Goal: Task Accomplishment & Management: Use online tool/utility

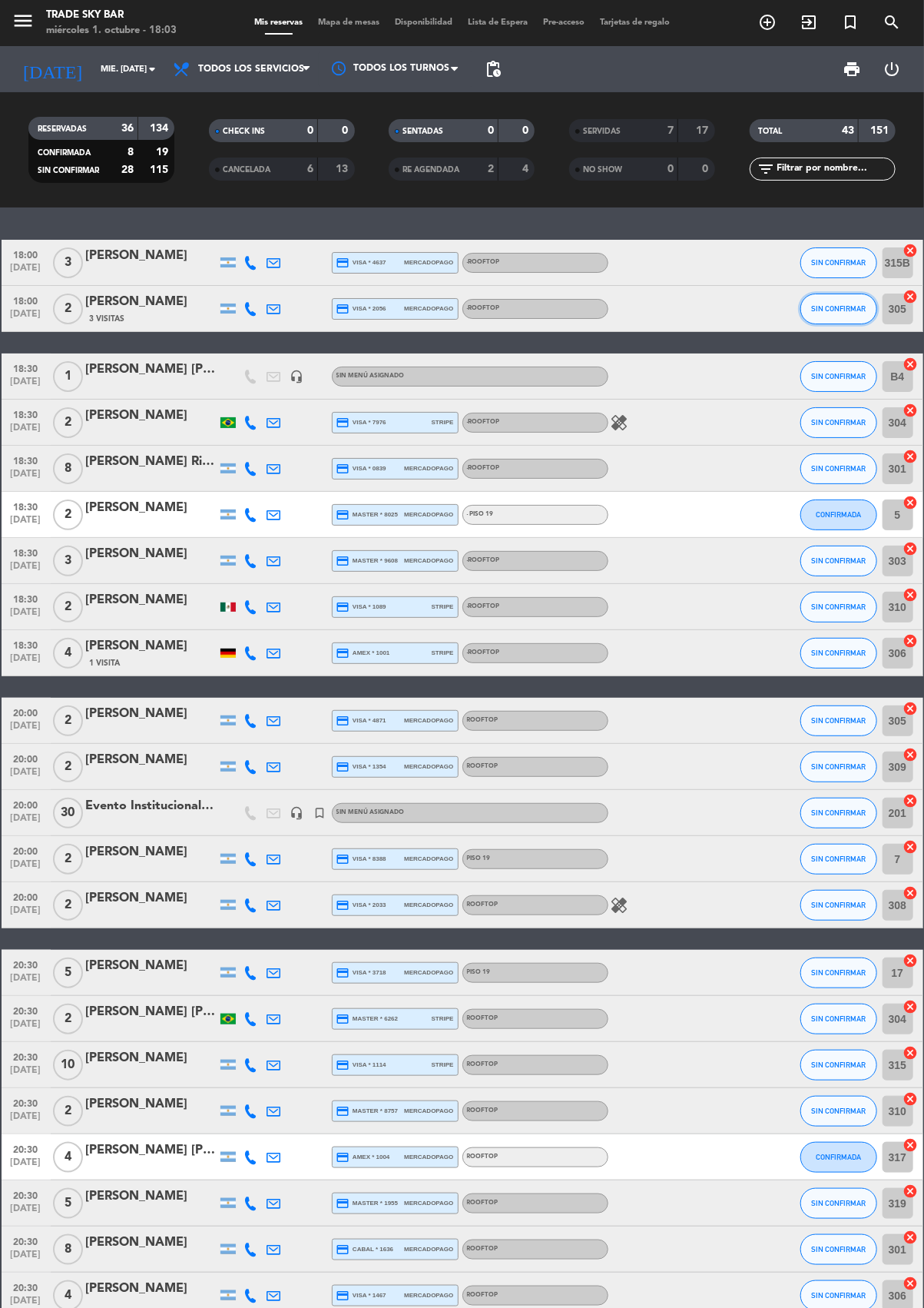
click at [869, 315] on button "SIN CONFIRMAR" at bounding box center [839, 309] width 77 height 30
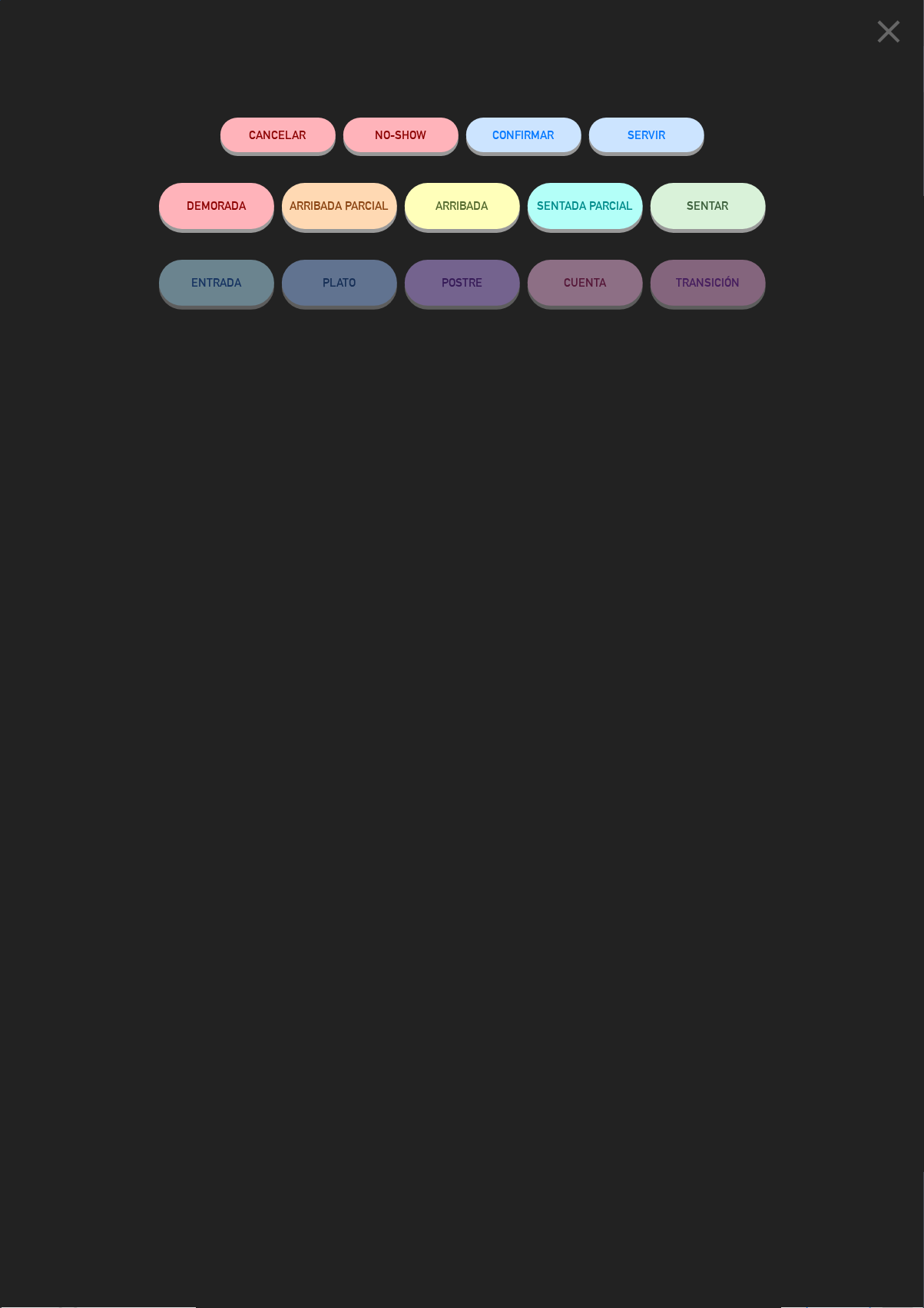
click at [661, 132] on button "SERVIR" at bounding box center [647, 135] width 116 height 34
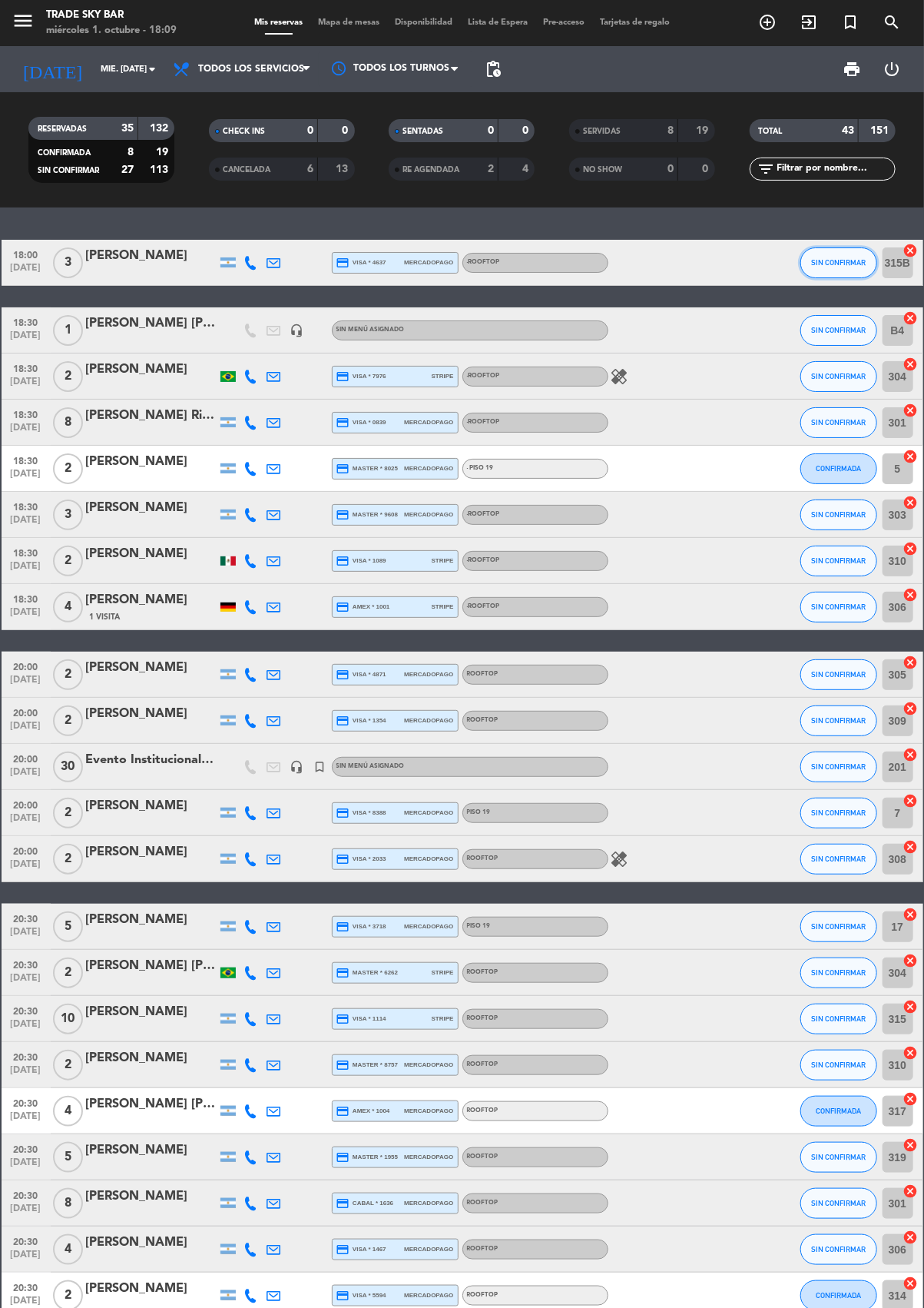
click at [846, 261] on span "SIN CONFIRMAR" at bounding box center [839, 262] width 55 height 9
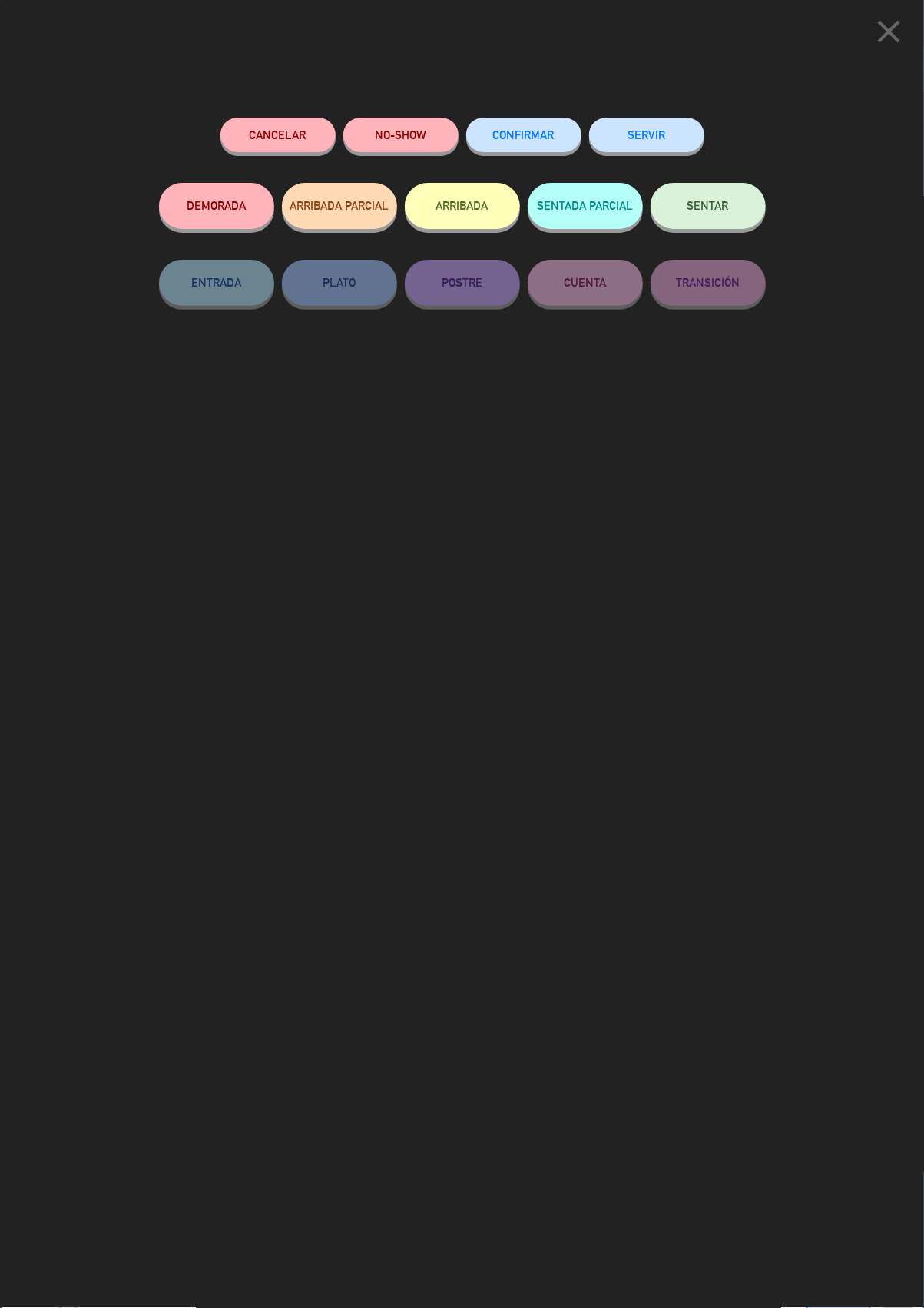
click at [656, 132] on button "SERVIR" at bounding box center [647, 135] width 116 height 34
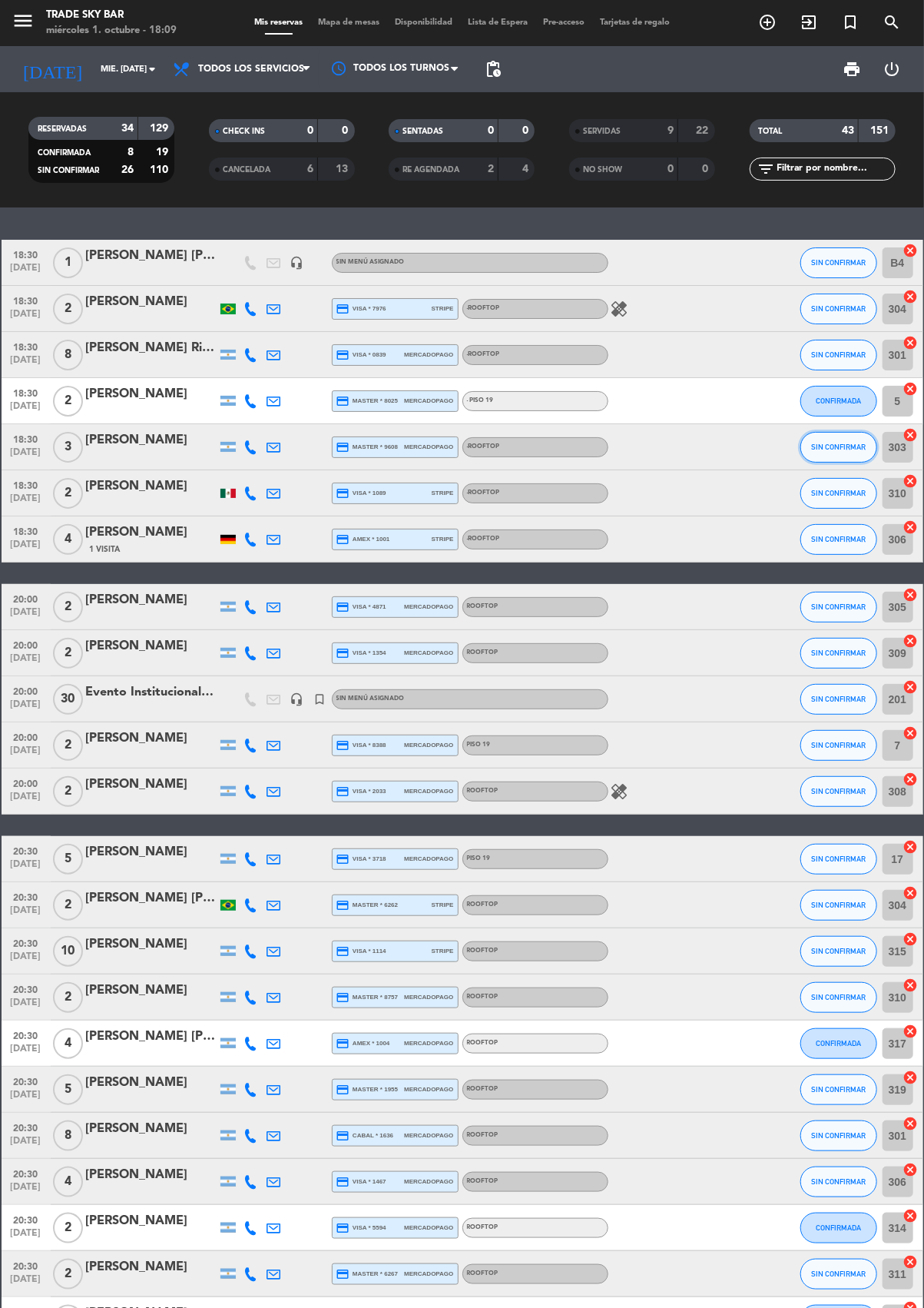
click at [848, 445] on span "SIN CONFIRMAR" at bounding box center [839, 446] width 55 height 9
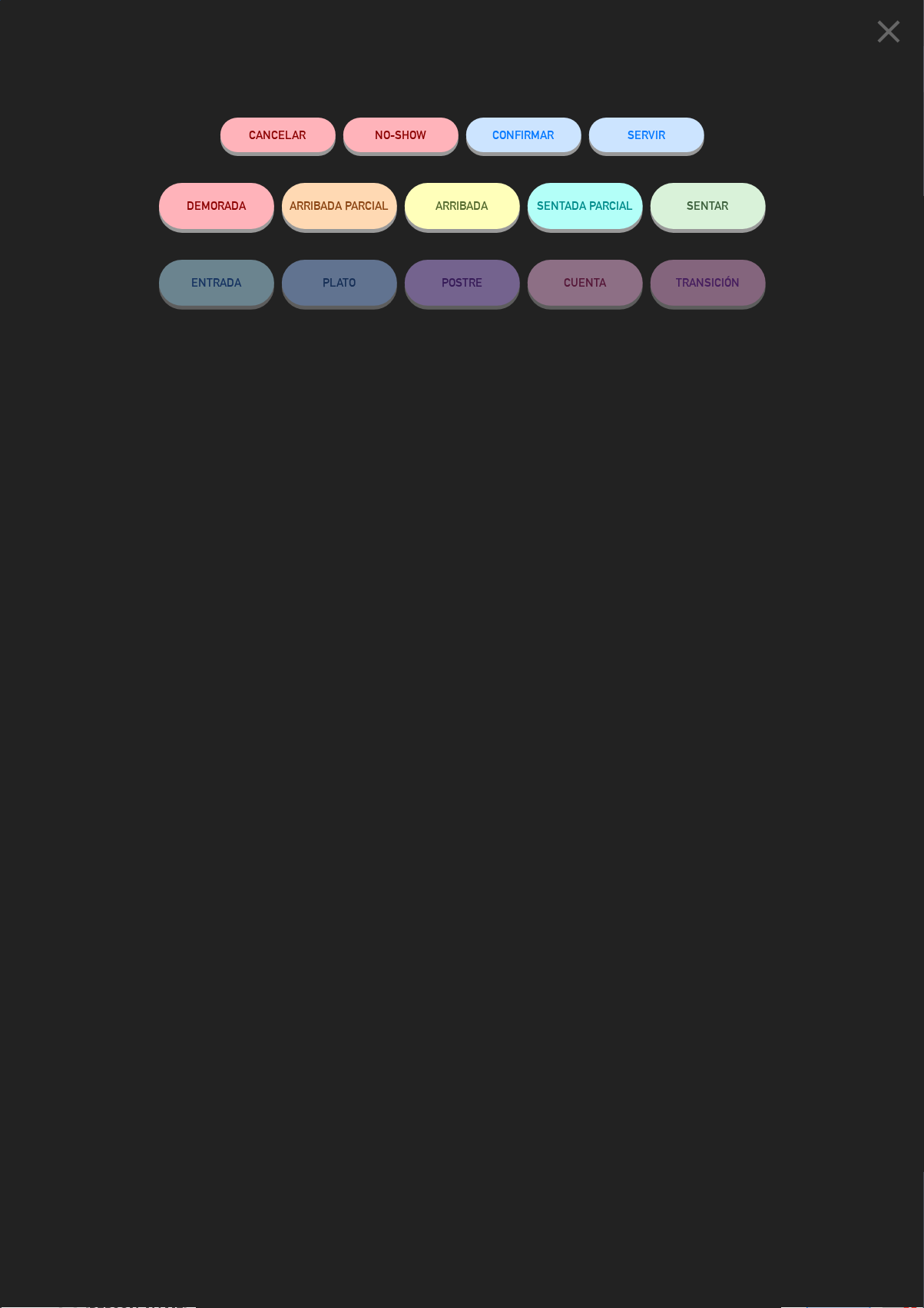
click at [656, 132] on button "SERVIR" at bounding box center [647, 135] width 116 height 34
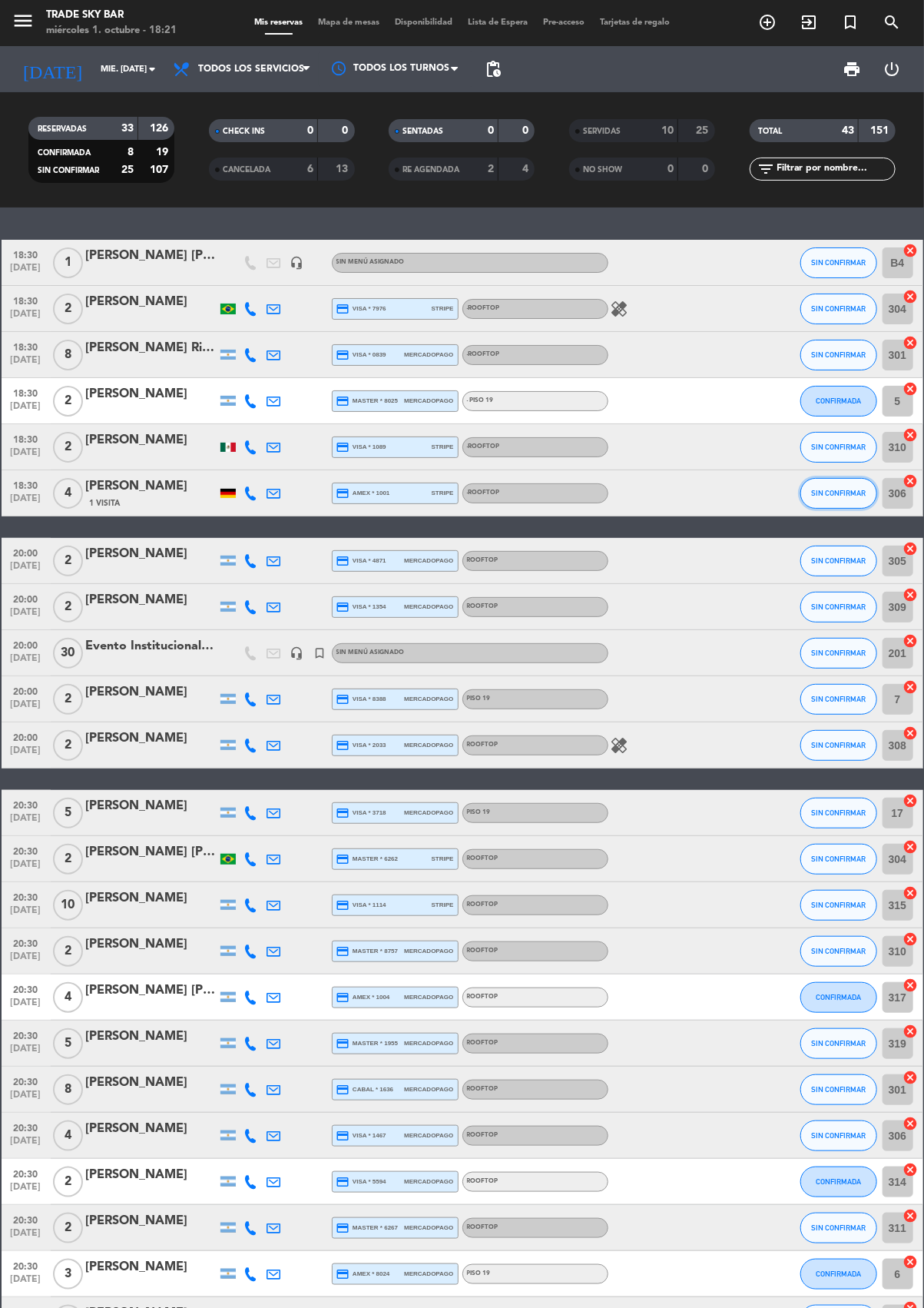
click at [843, 506] on button "SIN CONFIRMAR" at bounding box center [839, 493] width 77 height 30
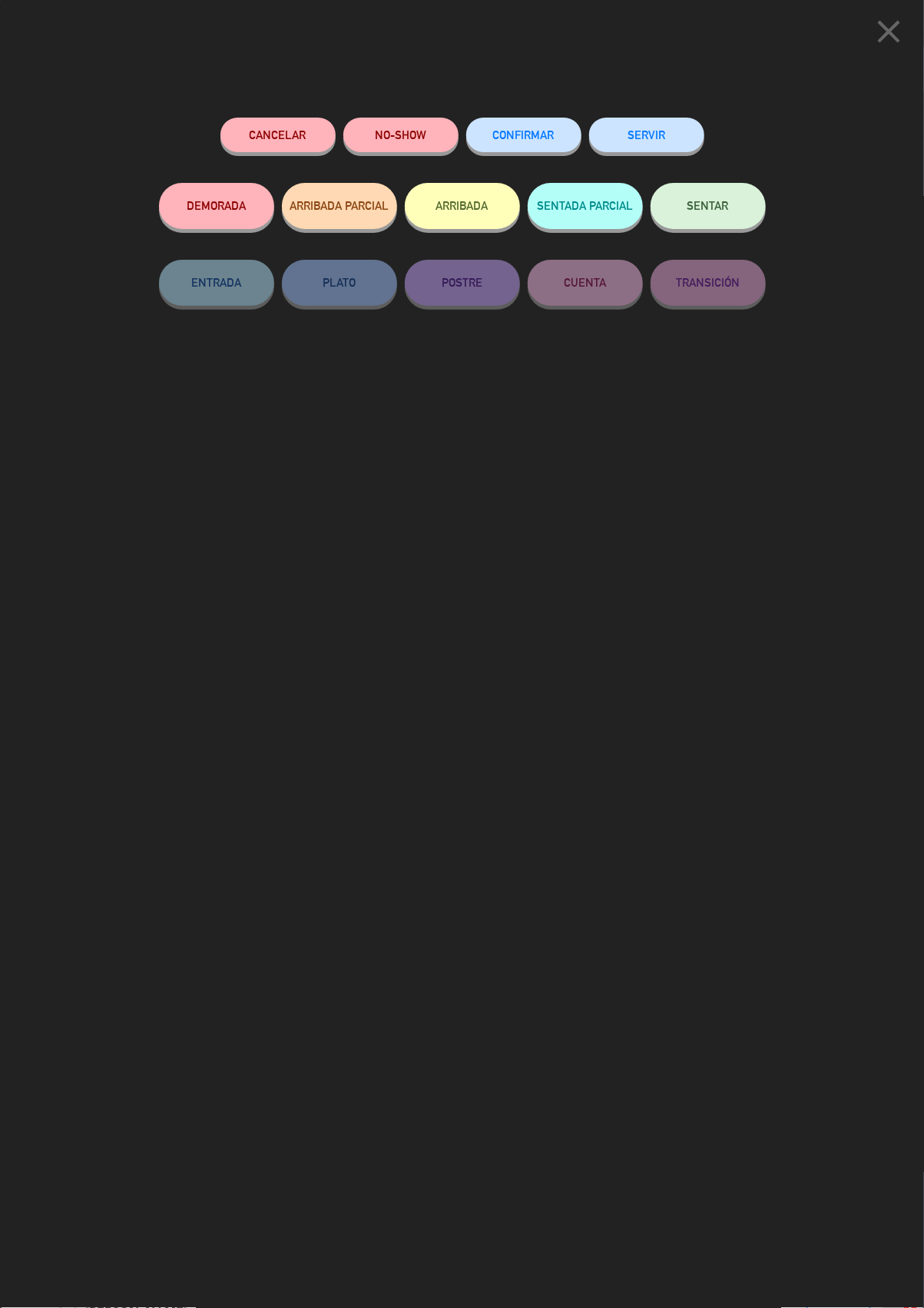
click at [649, 135] on button "SERVIR" at bounding box center [647, 135] width 116 height 34
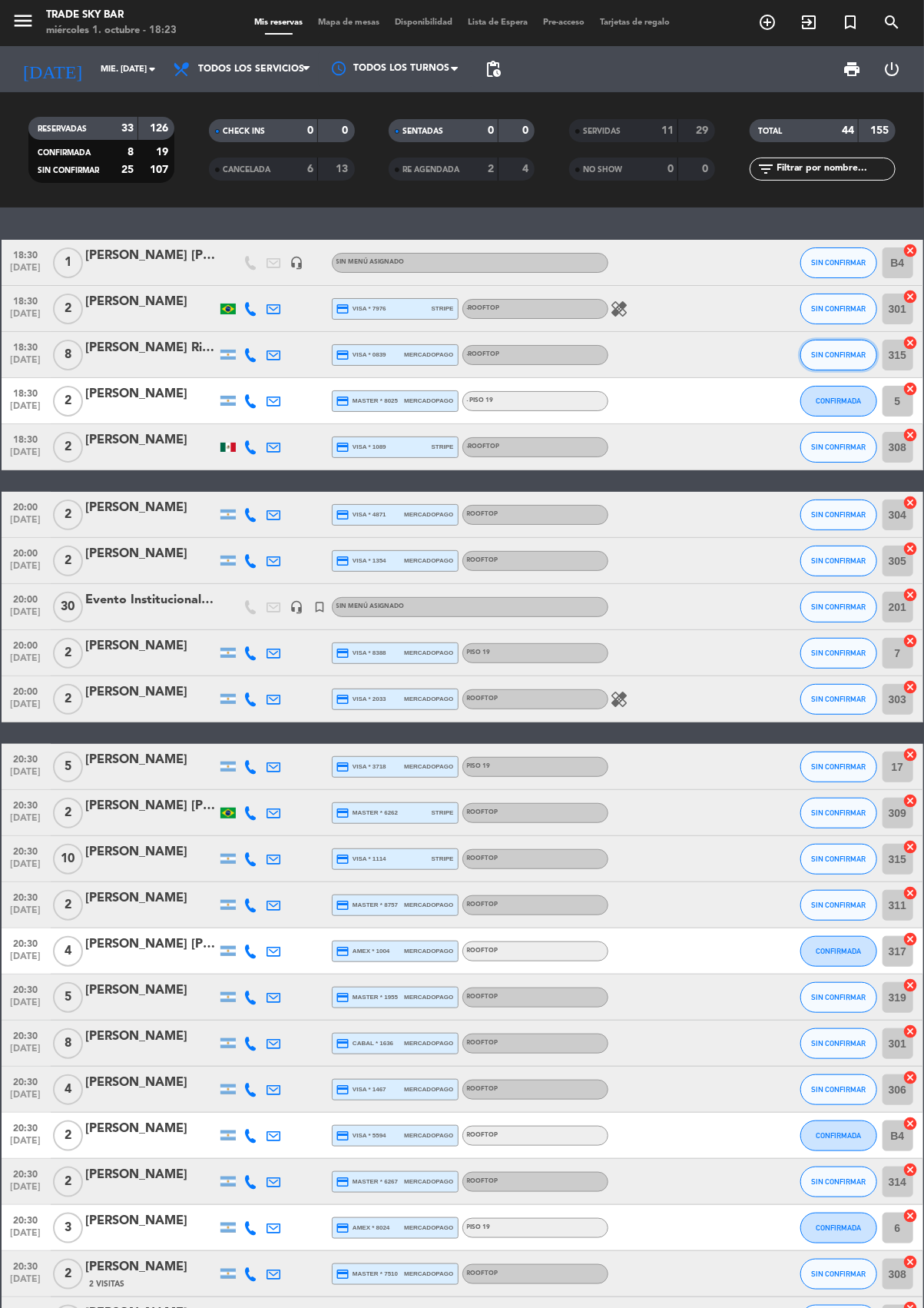
click at [834, 353] on span "SIN CONFIRMAR" at bounding box center [839, 354] width 55 height 9
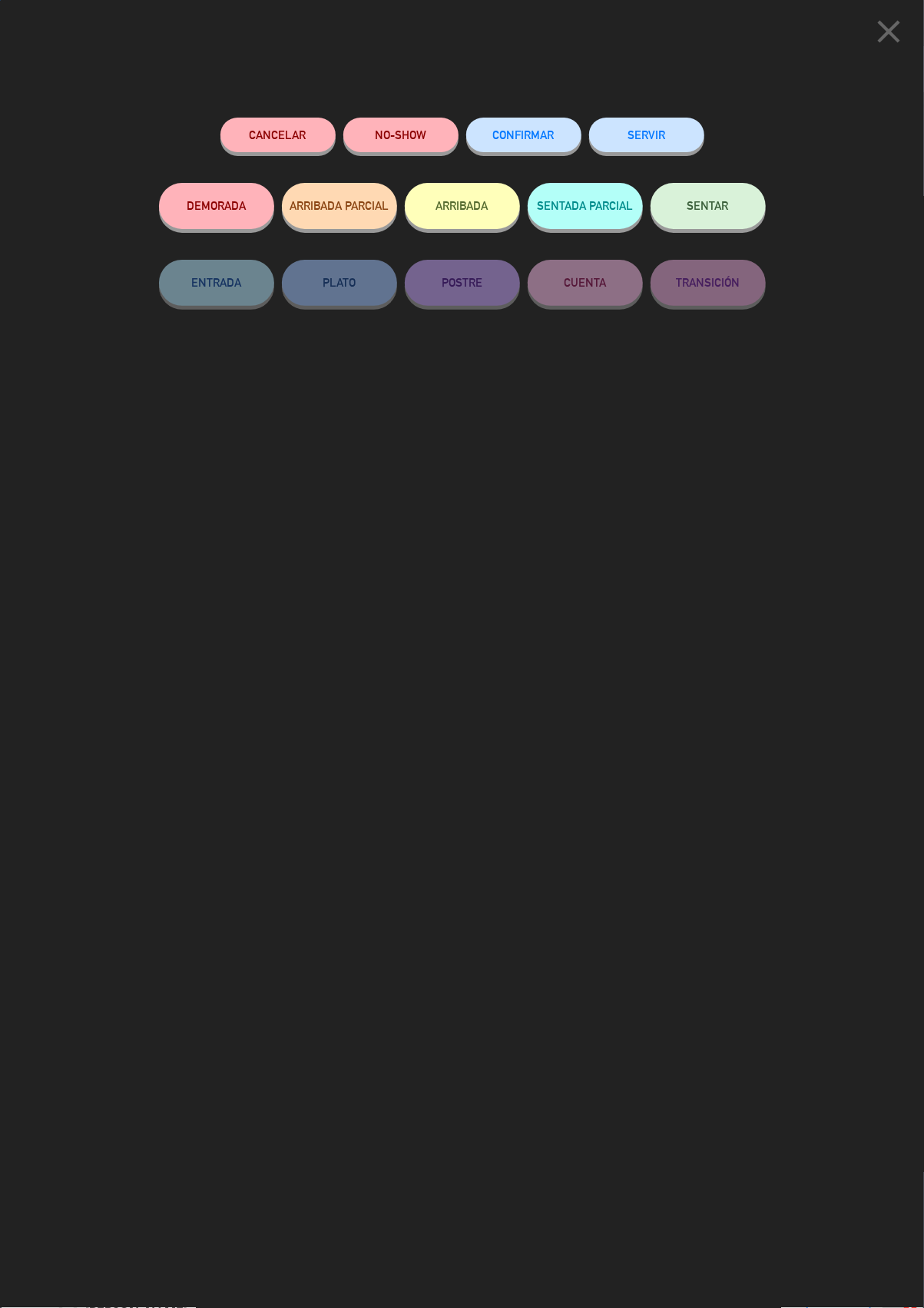
click at [660, 132] on button "SERVIR" at bounding box center [647, 135] width 116 height 34
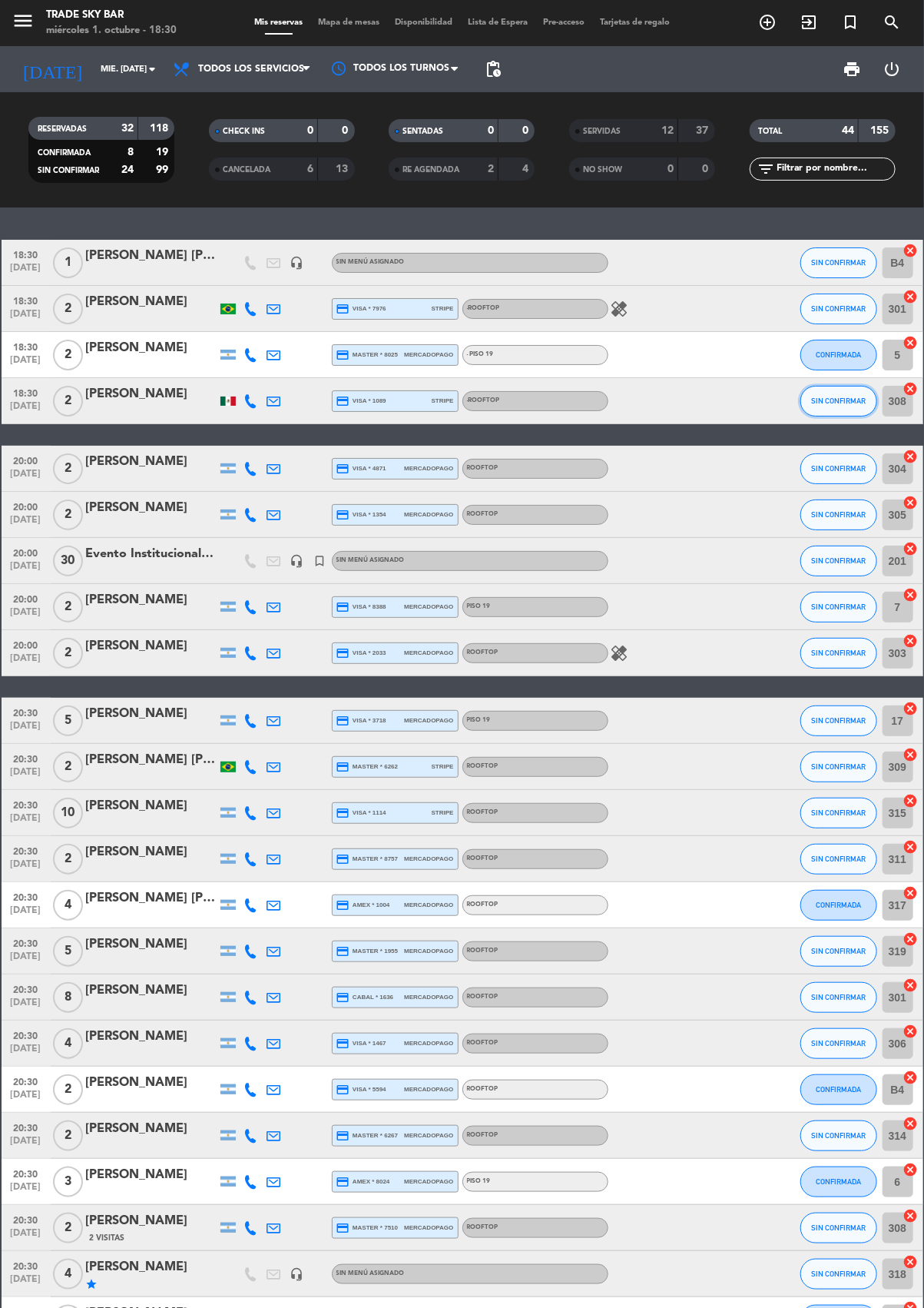
click at [861, 414] on button "SIN CONFIRMAR" at bounding box center [839, 401] width 77 height 30
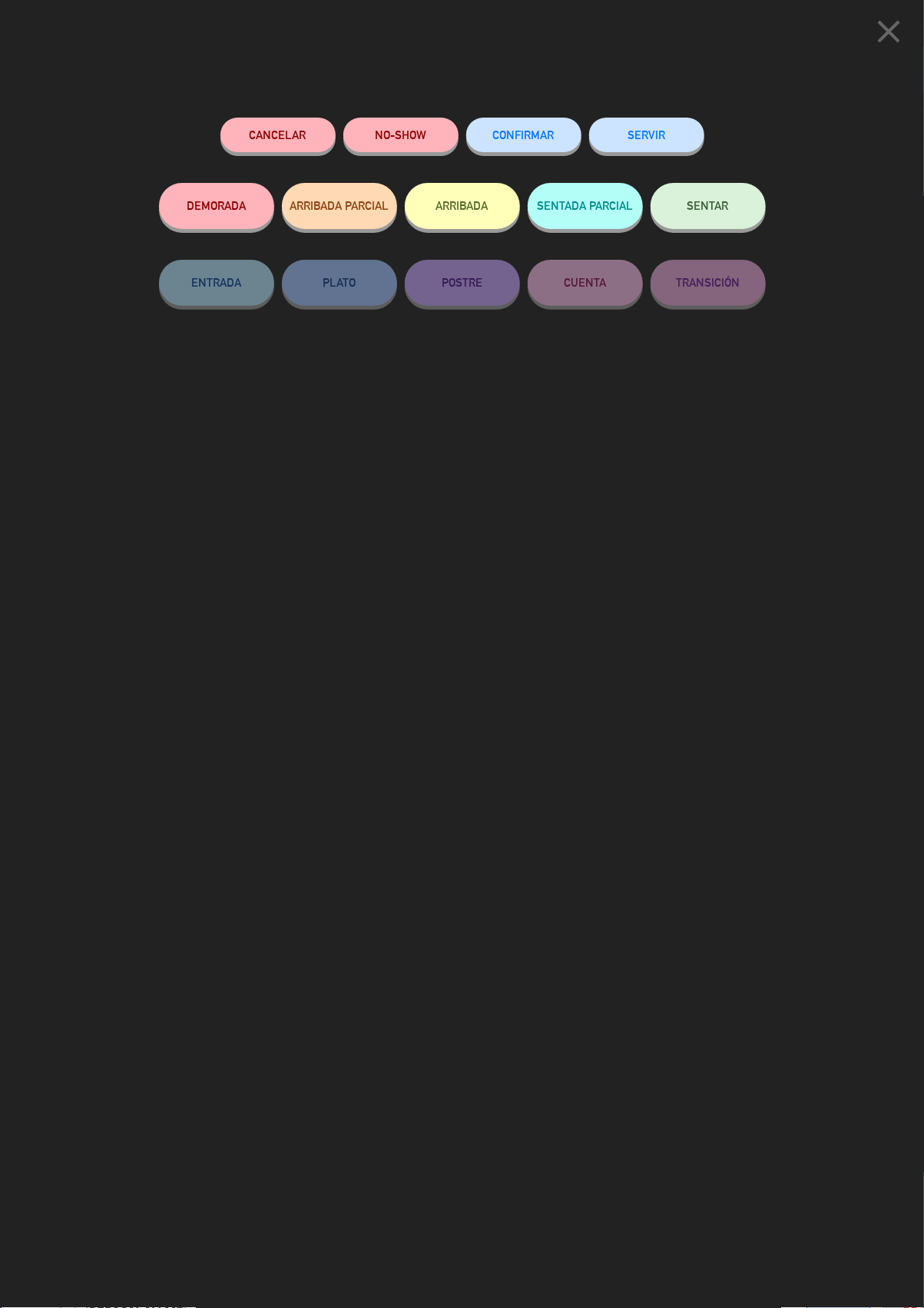
click at [661, 132] on button "SERVIR" at bounding box center [647, 135] width 116 height 34
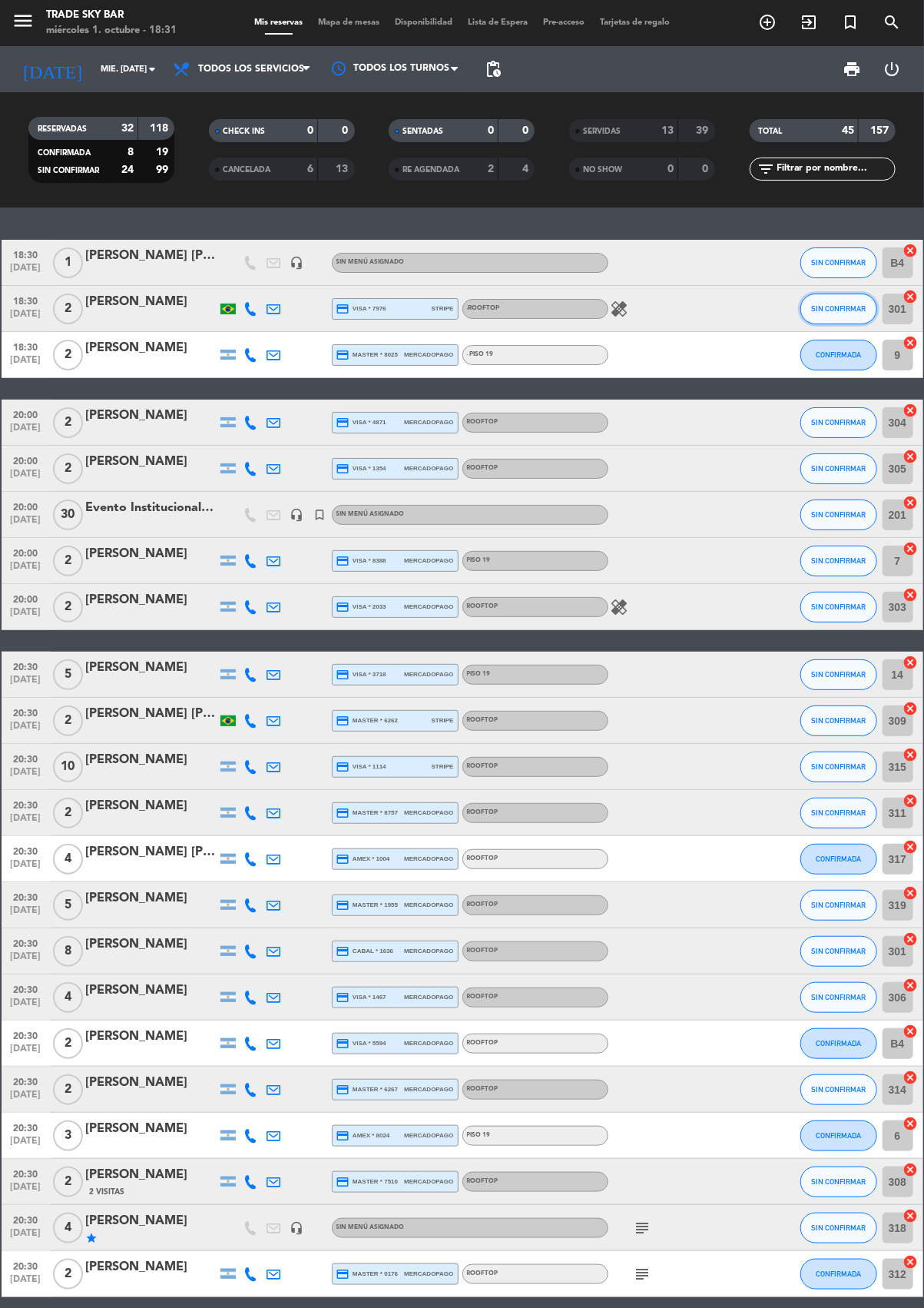
click at [844, 306] on span "SIN CONFIRMAR" at bounding box center [839, 308] width 55 height 9
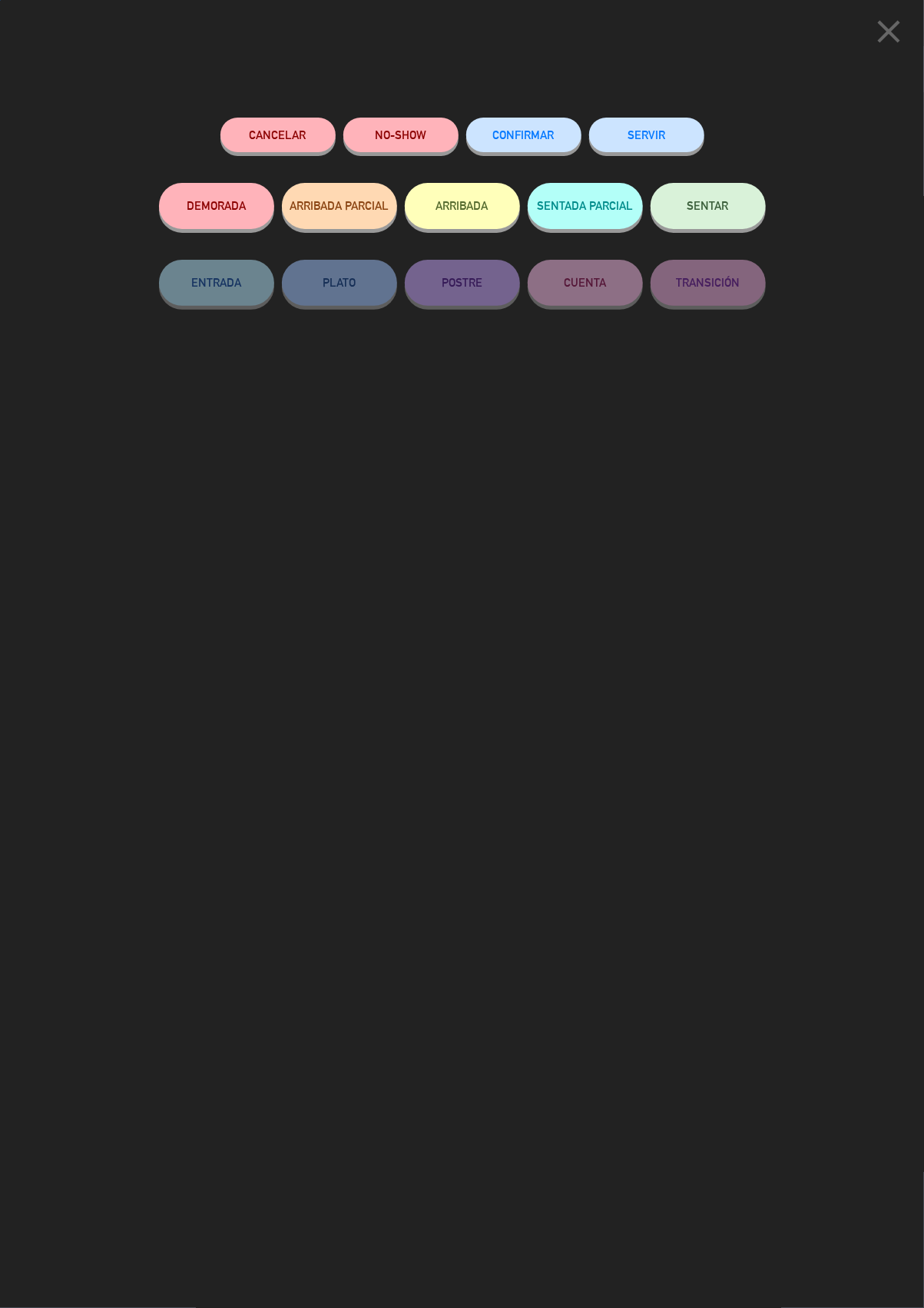
click at [660, 132] on button "SERVIR" at bounding box center [647, 135] width 116 height 34
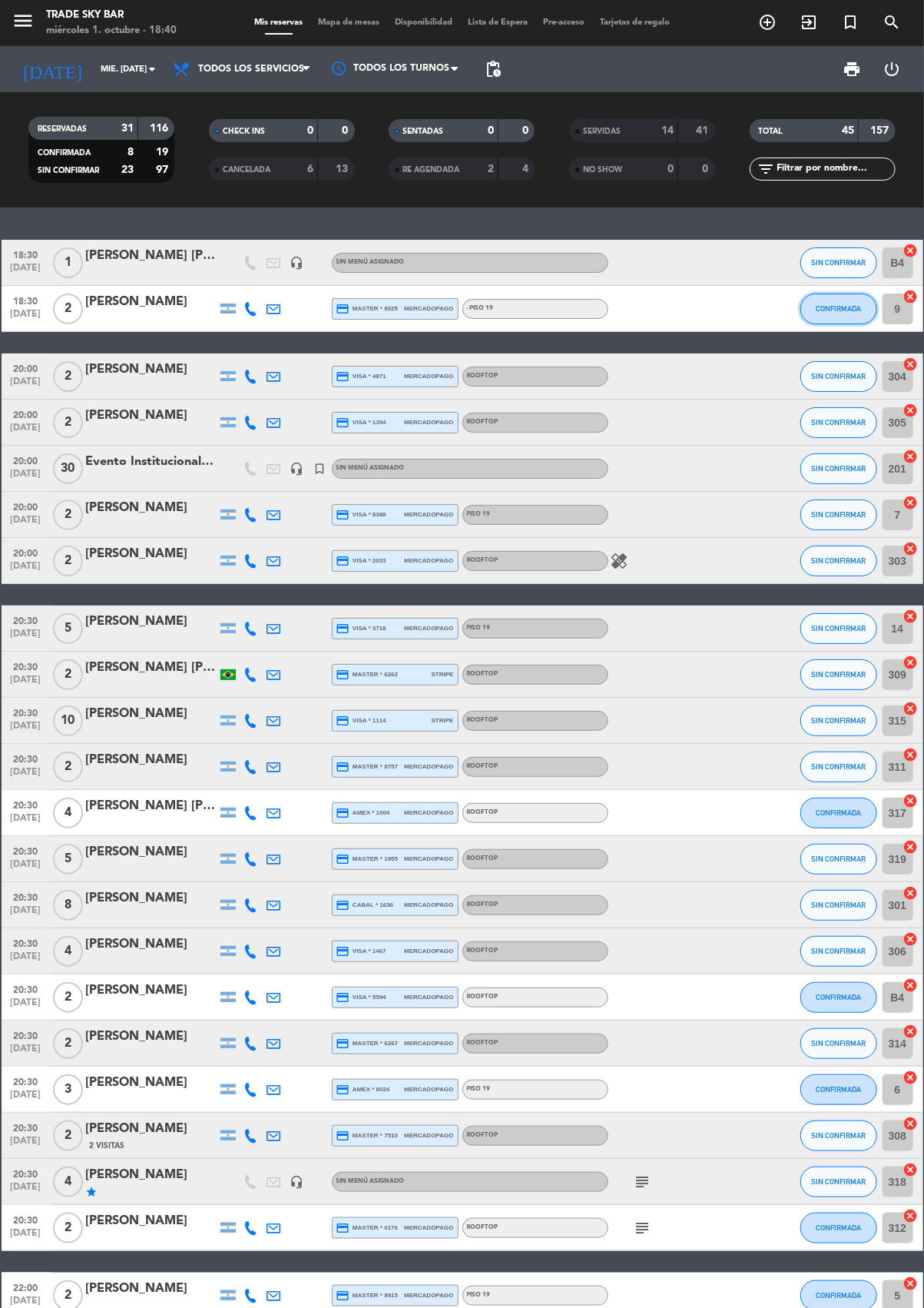
click at [869, 318] on button "CONFIRMADA" at bounding box center [839, 309] width 77 height 30
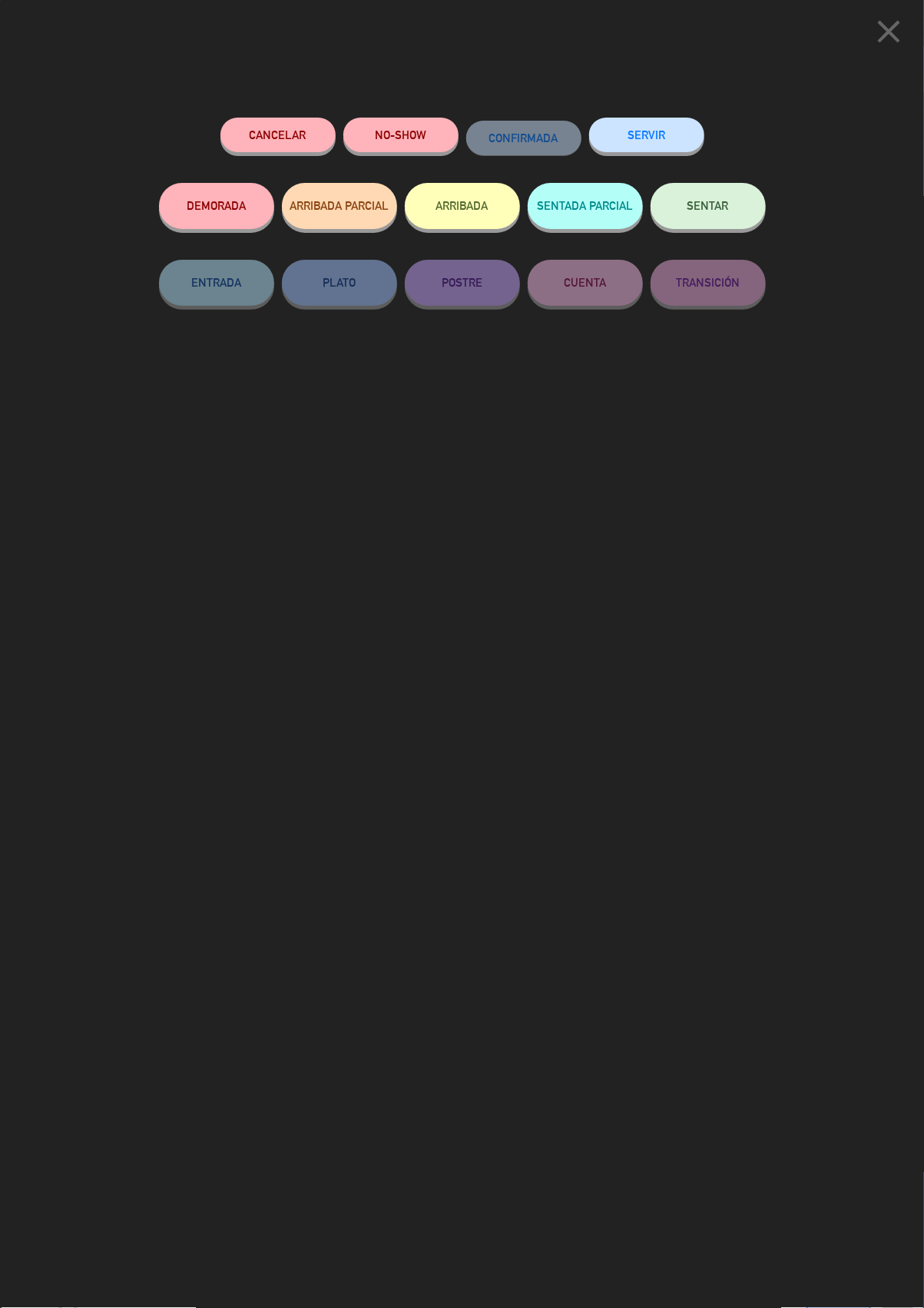
click at [659, 132] on button "SERVIR" at bounding box center [647, 135] width 116 height 34
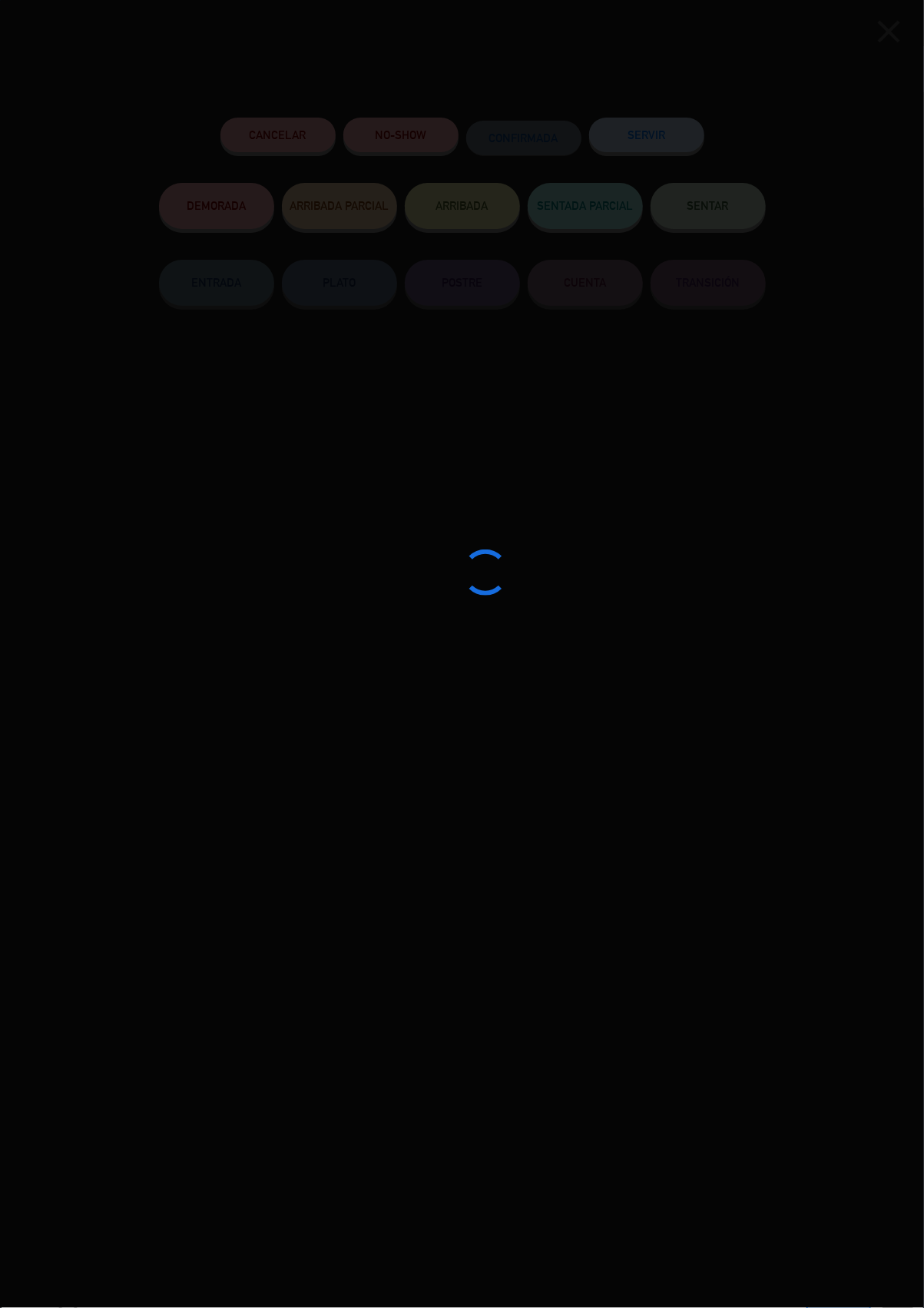
type input "1"
